Goal: Complete application form: Complete application form

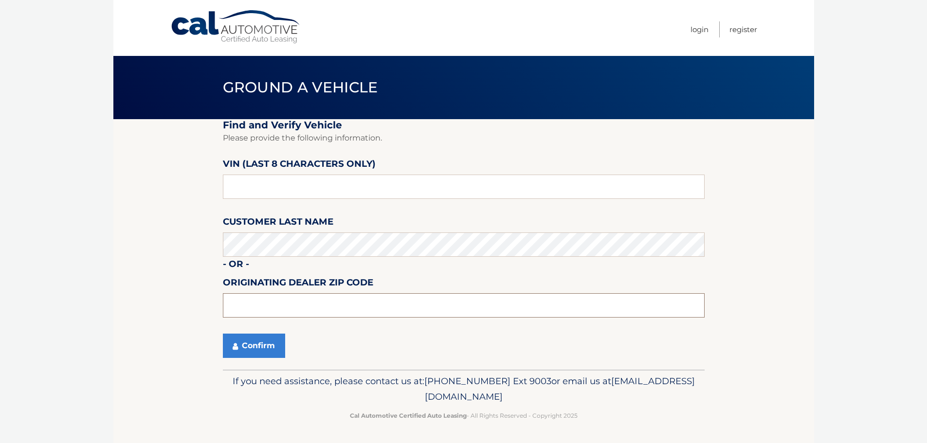
click at [303, 298] on input "text" at bounding box center [464, 306] width 482 height 24
type input "33073"
click at [274, 197] on input "text" at bounding box center [464, 187] width 482 height 24
type input "N1087446"
click at [260, 337] on button "Confirm" at bounding box center [254, 346] width 62 height 24
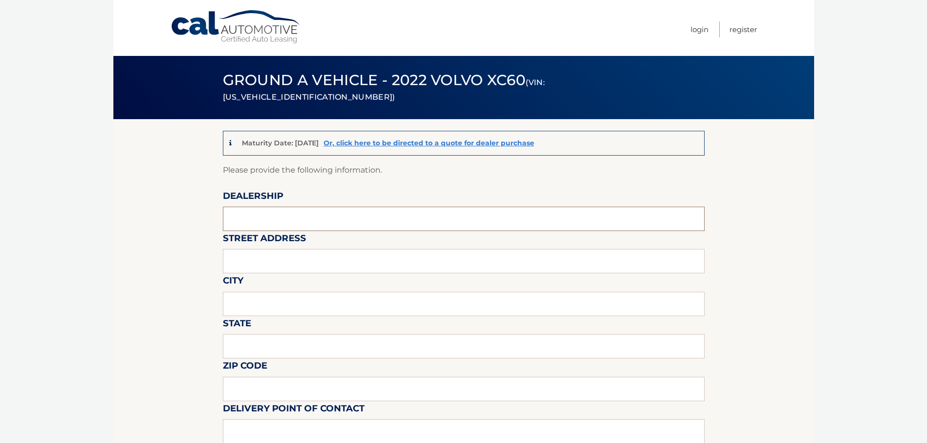
click at [337, 212] on input "text" at bounding box center [464, 219] width 482 height 24
type input "[PERSON_NAME] Volvo"
type input "[STREET_ADDRESS]"
type input "coconut creek"
type input "FL"
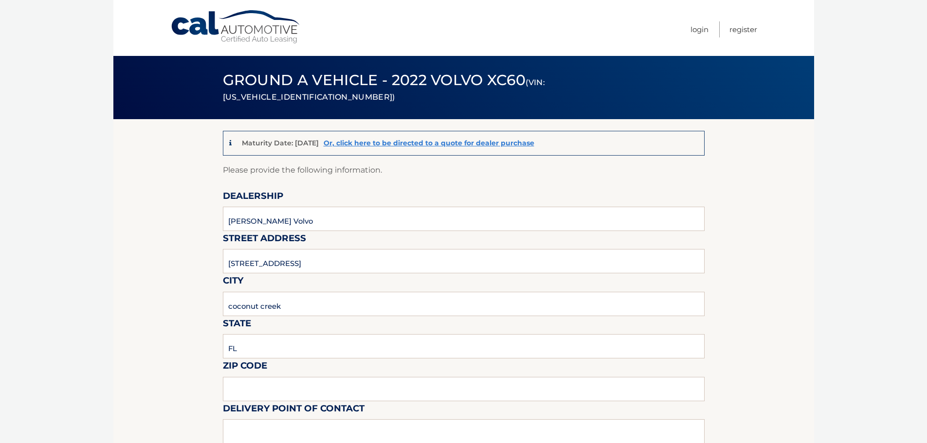
type input "33063"
type input "Alana Matthew"
type input "9545802727"
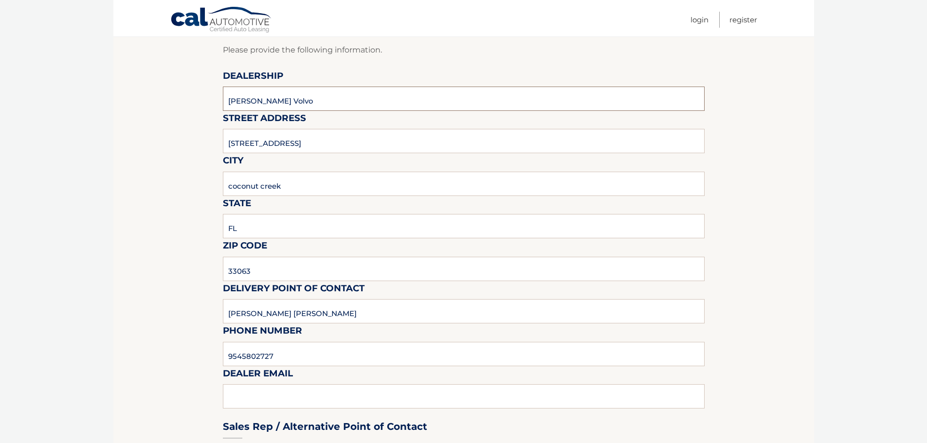
scroll to position [243, 0]
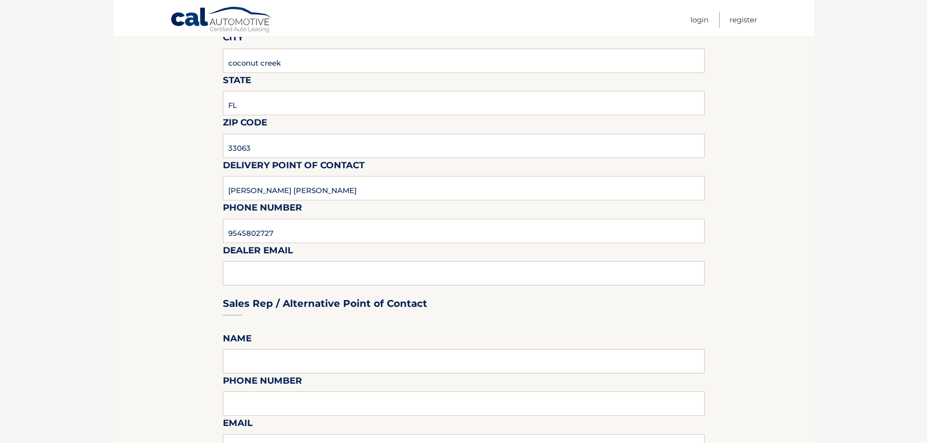
click at [303, 271] on div "Sales Rep / Alternative Point of Contact" at bounding box center [464, 285] width 482 height 69
click at [268, 284] on div "Sales Rep / Alternative Point of Contact" at bounding box center [464, 285] width 482 height 69
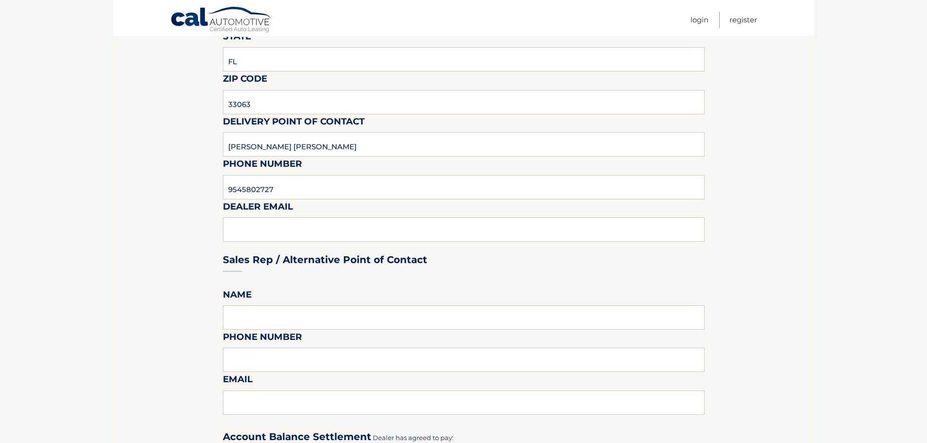
scroll to position [341, 0]
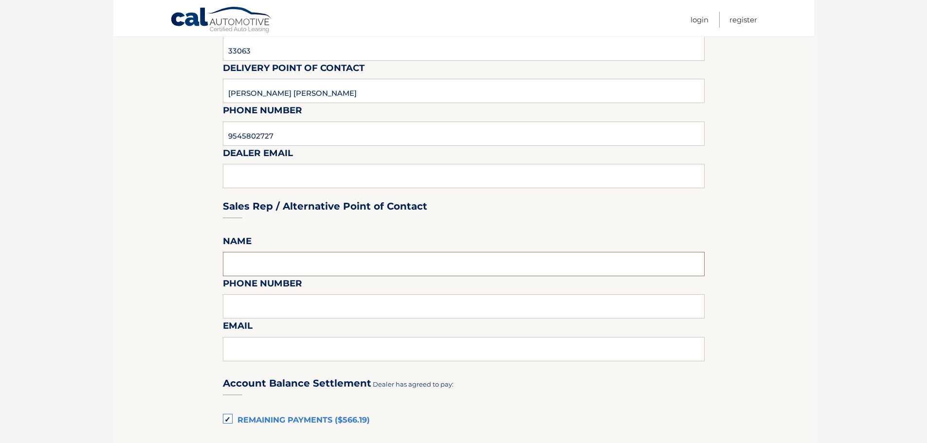
click at [274, 254] on input "text" at bounding box center [464, 264] width 482 height 24
type input "Alana Matthew"
type input "9545802727"
click at [289, 347] on input "text" at bounding box center [464, 349] width 482 height 24
type input "alanam@gunthercreek.net"
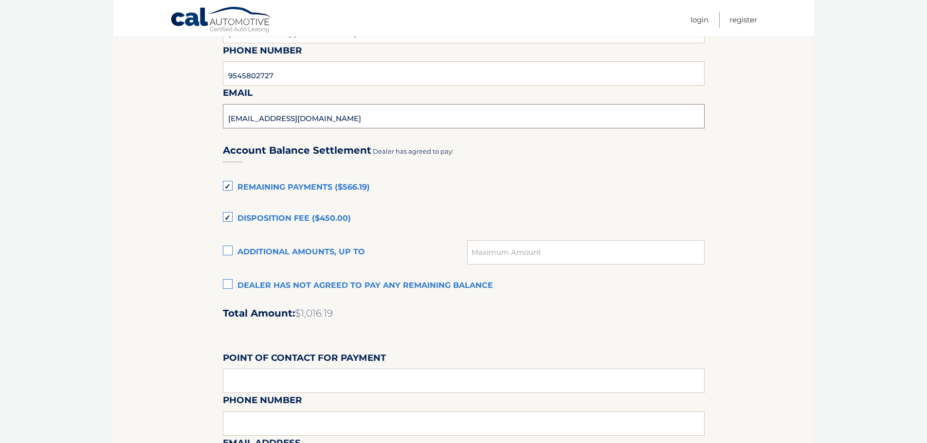
scroll to position [633, 0]
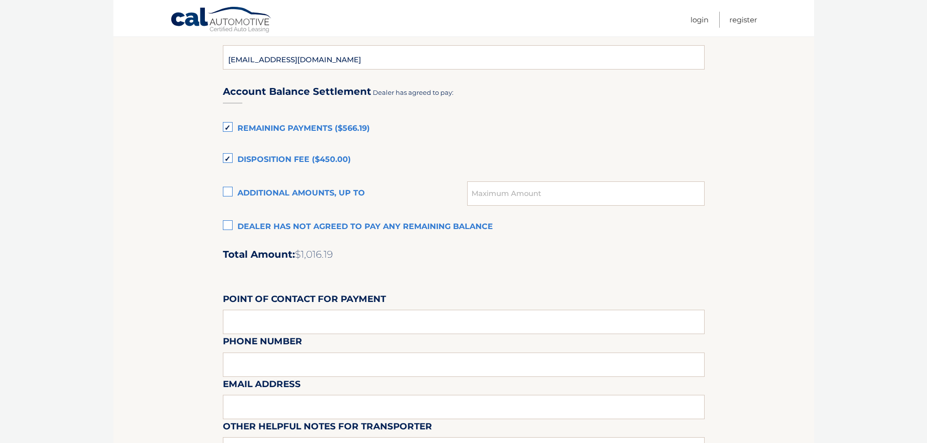
click at [226, 225] on label "Dealer has not agreed to pay any remaining balance" at bounding box center [464, 227] width 482 height 19
click at [0, 0] on input "Dealer has not agreed to pay any remaining balance" at bounding box center [0, 0] width 0 height 0
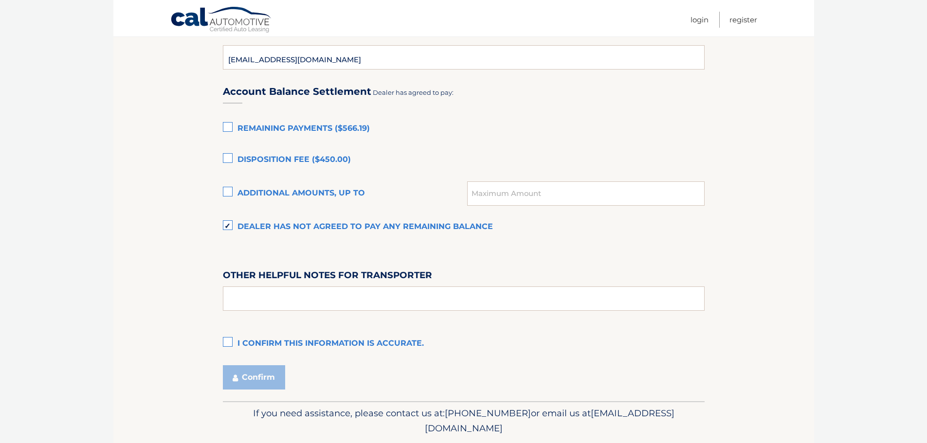
click at [274, 157] on label "Disposition Fee ($450.00)" at bounding box center [464, 159] width 482 height 19
click at [0, 0] on input "Disposition Fee ($450.00)" at bounding box center [0, 0] width 0 height 0
click at [270, 231] on label "Dealer has not agreed to pay any remaining balance" at bounding box center [464, 227] width 482 height 19
click at [0, 0] on input "Dealer has not agreed to pay any remaining balance" at bounding box center [0, 0] width 0 height 0
click at [306, 289] on input "text" at bounding box center [464, 299] width 482 height 24
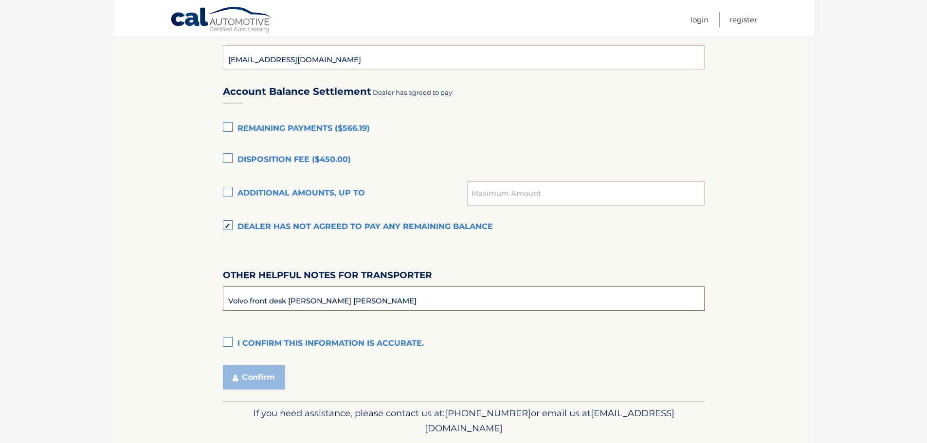
type input "Volvo front desk Alana Matthew"
click at [307, 335] on label "I confirm this information is accurate." at bounding box center [464, 343] width 482 height 19
click at [0, 0] on input "I confirm this information is accurate." at bounding box center [0, 0] width 0 height 0
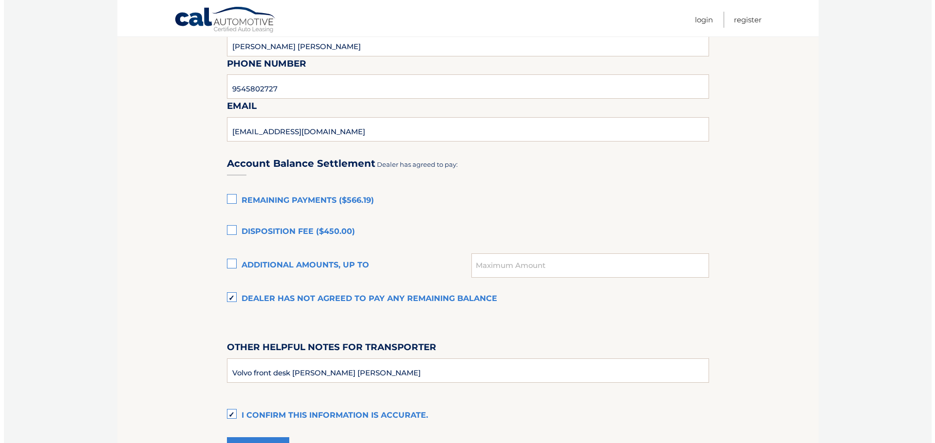
scroll to position [665, 0]
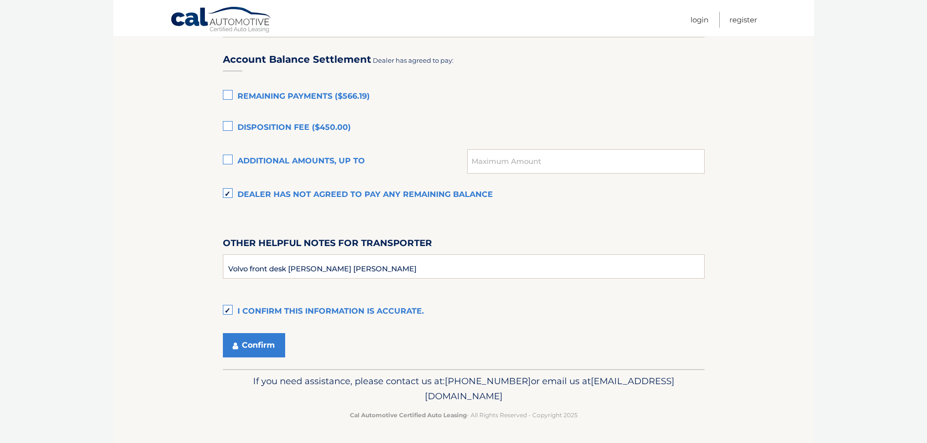
click at [229, 100] on label "Remaining Payments ($566.19)" at bounding box center [464, 96] width 482 height 19
click at [0, 0] on input "Remaining Payments ($566.19)" at bounding box center [0, 0] width 0 height 0
click at [228, 126] on label "Disposition Fee ($450.00)" at bounding box center [464, 127] width 482 height 19
click at [0, 0] on input "Disposition Fee ($450.00)" at bounding box center [0, 0] width 0 height 0
click at [239, 351] on button "Confirm" at bounding box center [254, 345] width 62 height 24
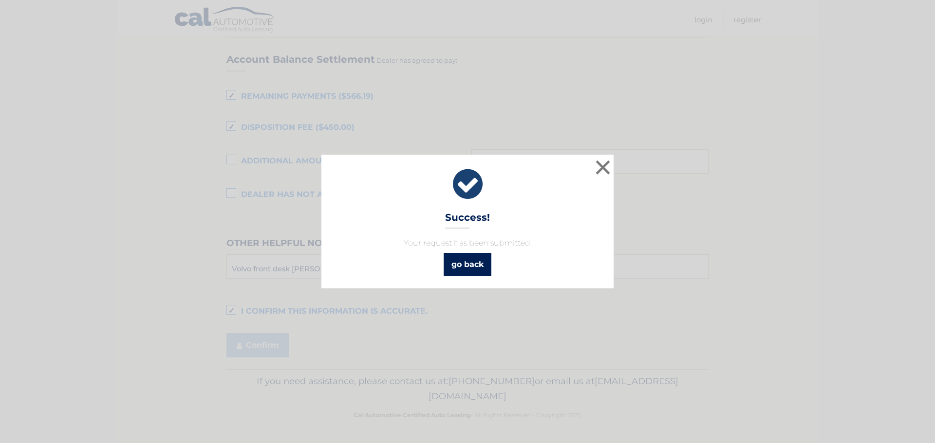
click at [474, 262] on link "go back" at bounding box center [467, 264] width 48 height 23
